Goal: Information Seeking & Learning: Learn about a topic

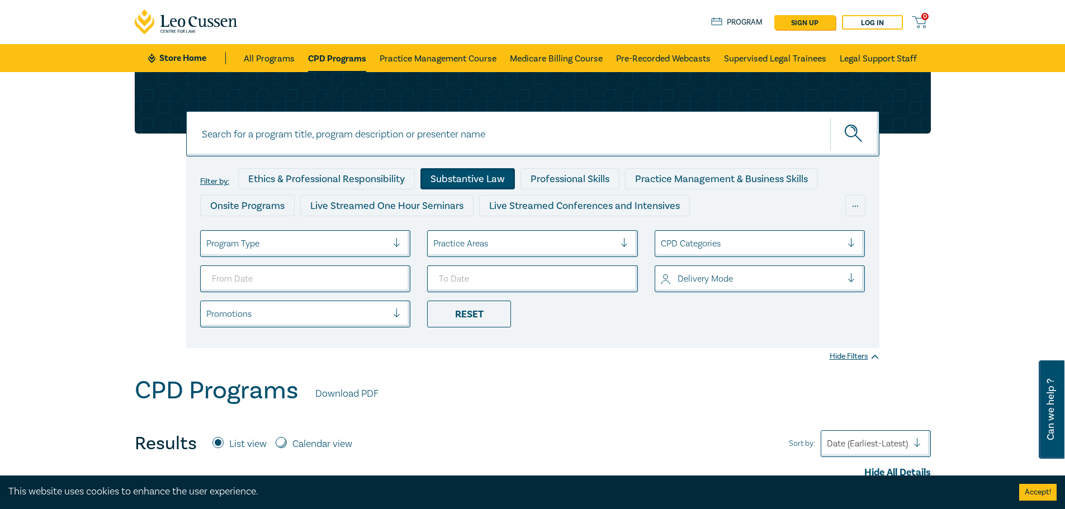
click at [480, 180] on div "Substantive Law" at bounding box center [468, 178] width 95 height 21
click at [271, 58] on link "All Programs" at bounding box center [269, 58] width 51 height 28
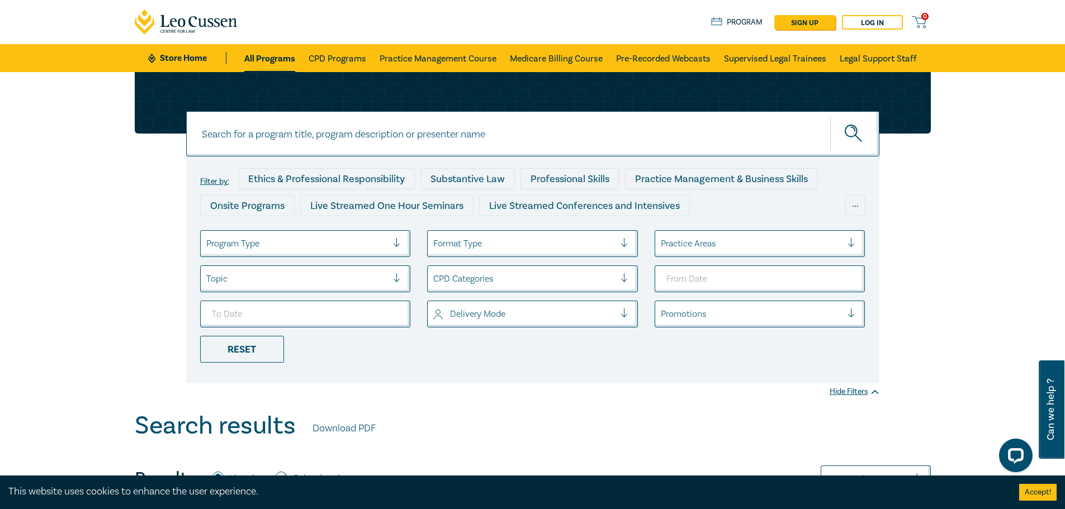
click at [400, 233] on div at bounding box center [401, 244] width 17 height 26
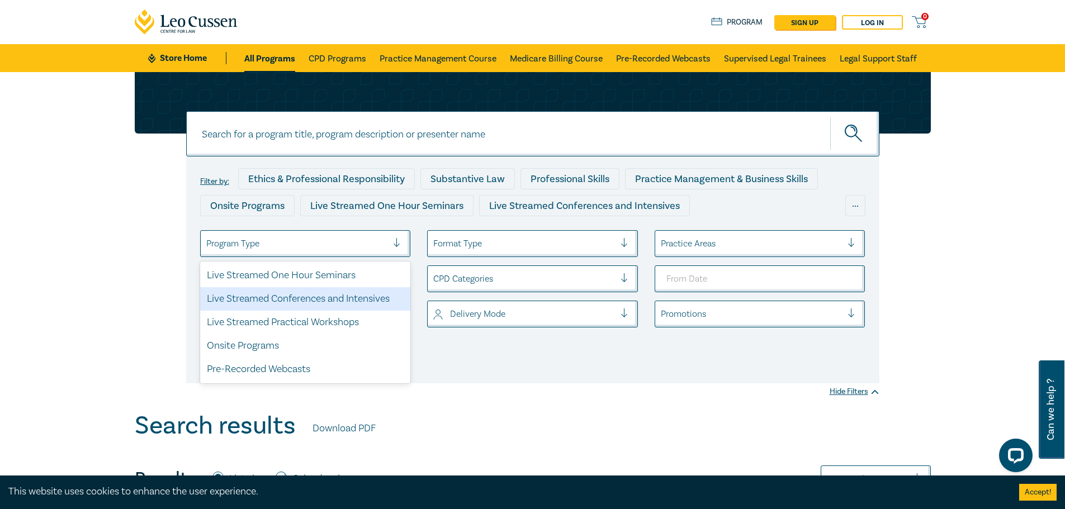
click at [380, 299] on div "Live Streamed Conferences and Intensives" at bounding box center [305, 298] width 211 height 23
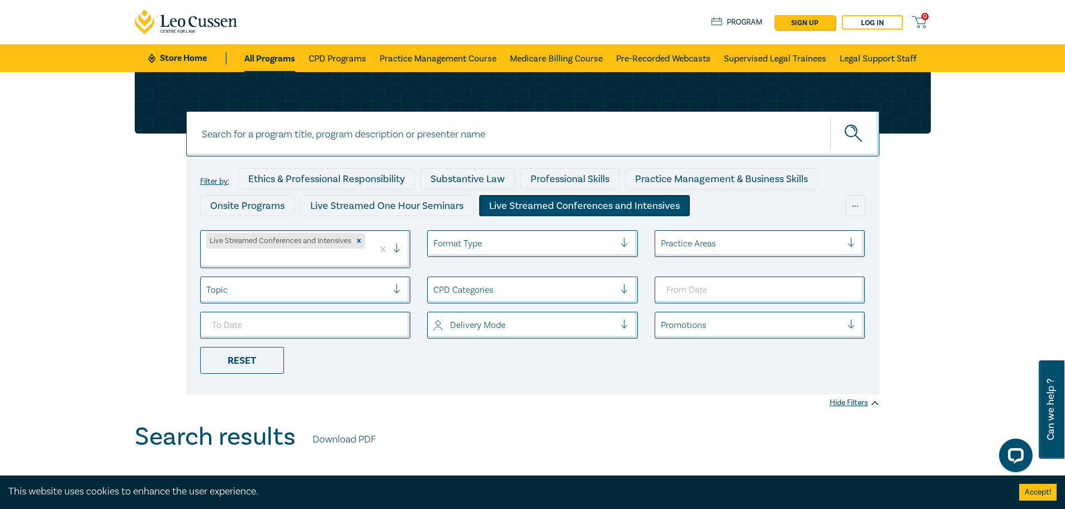
click at [394, 287] on div at bounding box center [401, 290] width 17 height 11
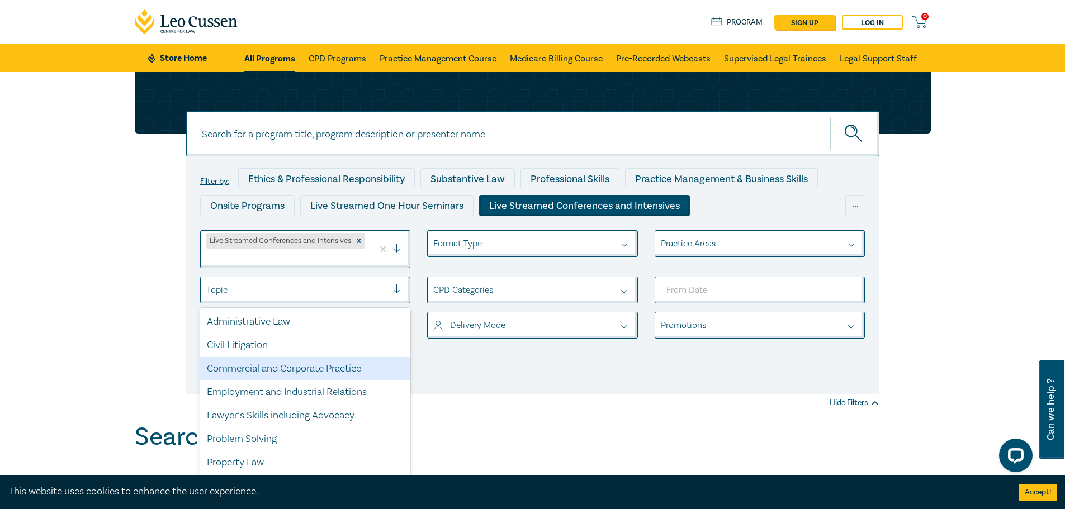
click at [611, 394] on div "Filter by: Ethics & Professional Responsibility Substantive Law Professional Sk…" at bounding box center [532, 276] width 693 height 238
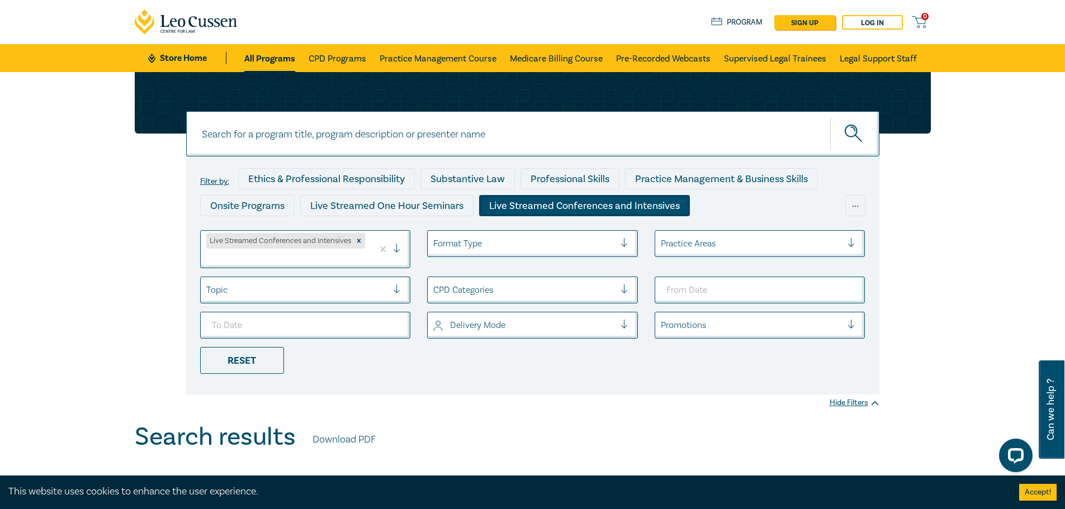
click at [396, 132] on input at bounding box center [532, 133] width 693 height 45
type input "family law"
click at [830, 117] on button "submit" at bounding box center [854, 134] width 49 height 34
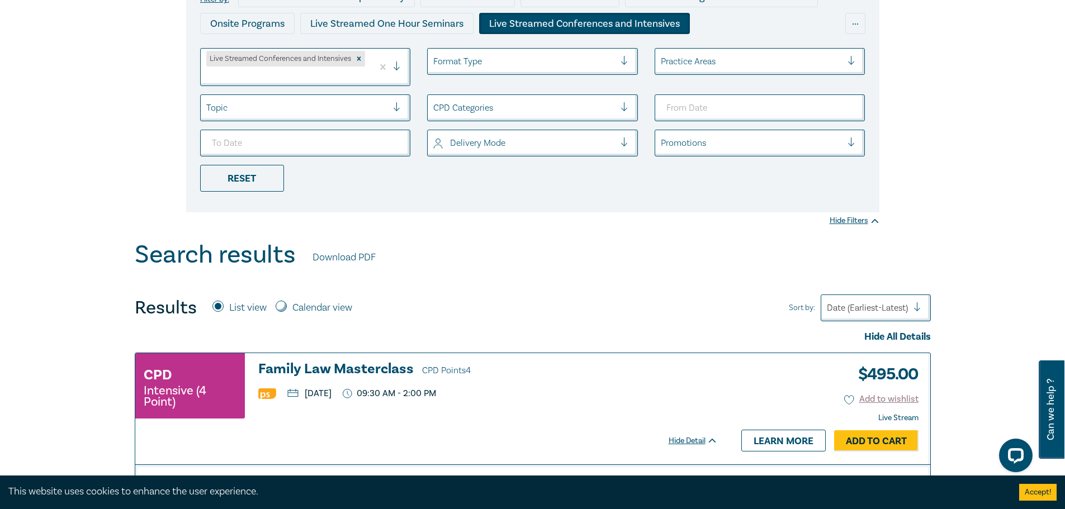
scroll to position [17, 0]
